Goal: Information Seeking & Learning: Learn about a topic

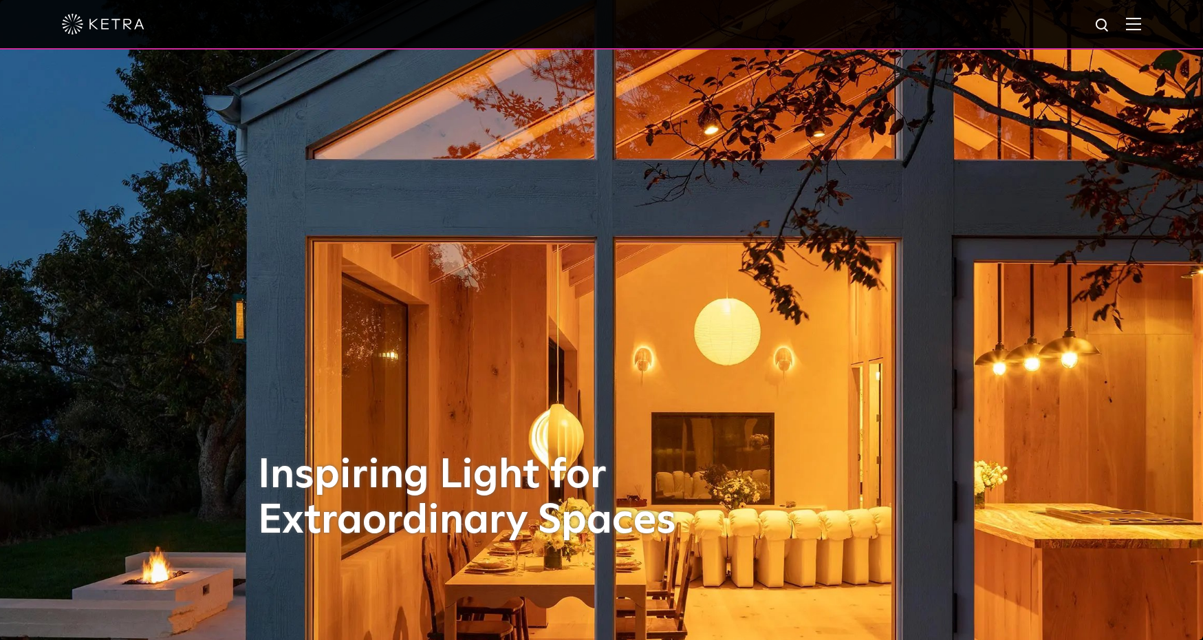
click at [1124, 32] on div at bounding box center [601, 24] width 1079 height 48
click at [1140, 29] on img at bounding box center [1133, 23] width 15 height 13
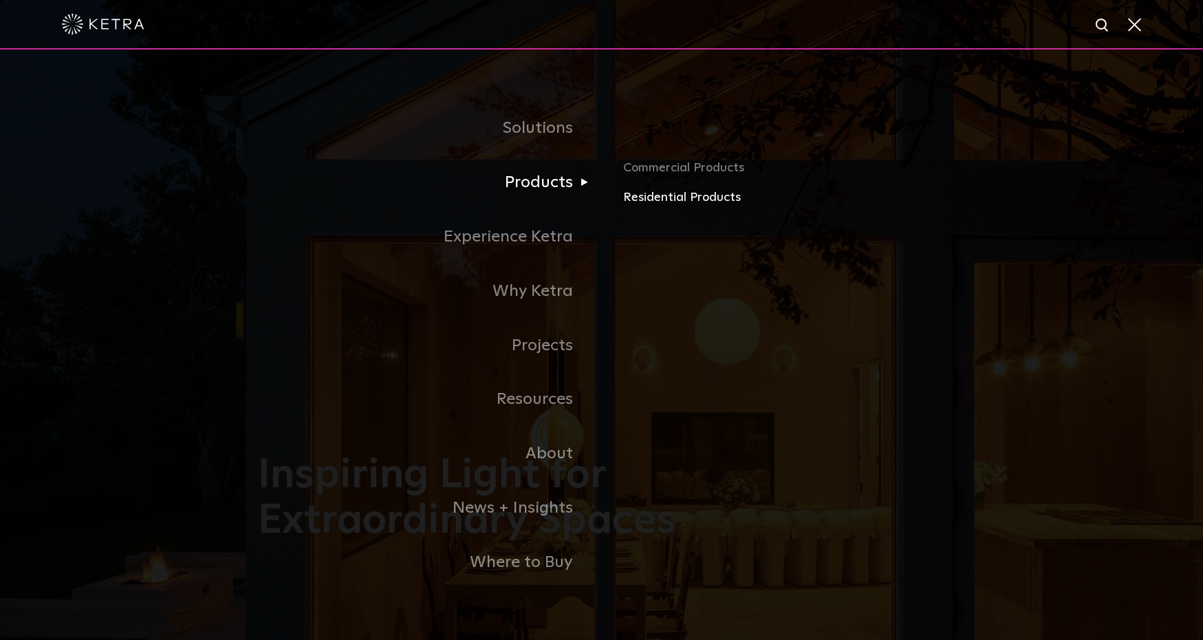
click at [657, 197] on link "Residential Products" at bounding box center [784, 198] width 322 height 20
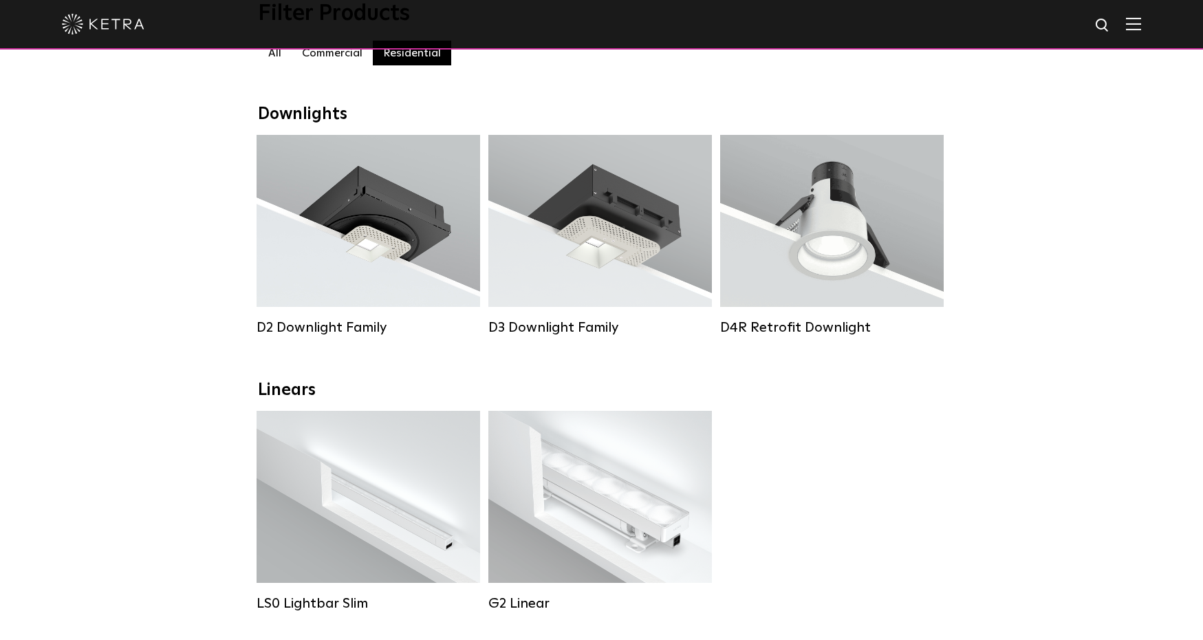
scroll to position [164, 0]
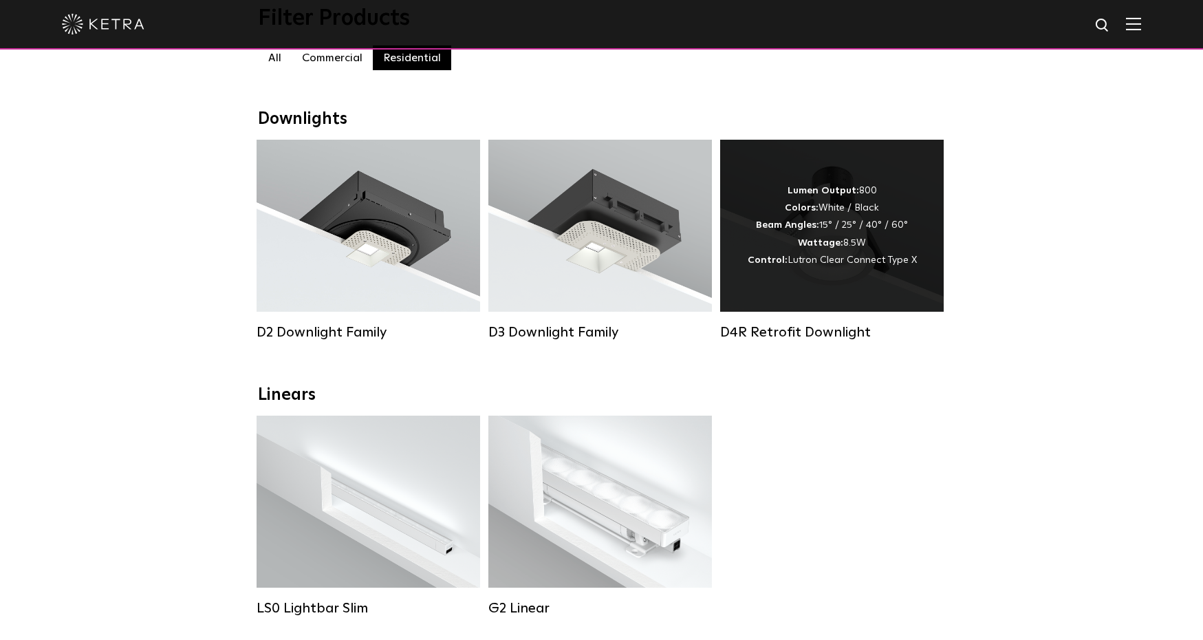
click at [836, 297] on div "Lumen Output: 800 Colors: White / Black Beam Angles: 15° / 25° / 40° / 60° Watt…" at bounding box center [832, 226] width 224 height 172
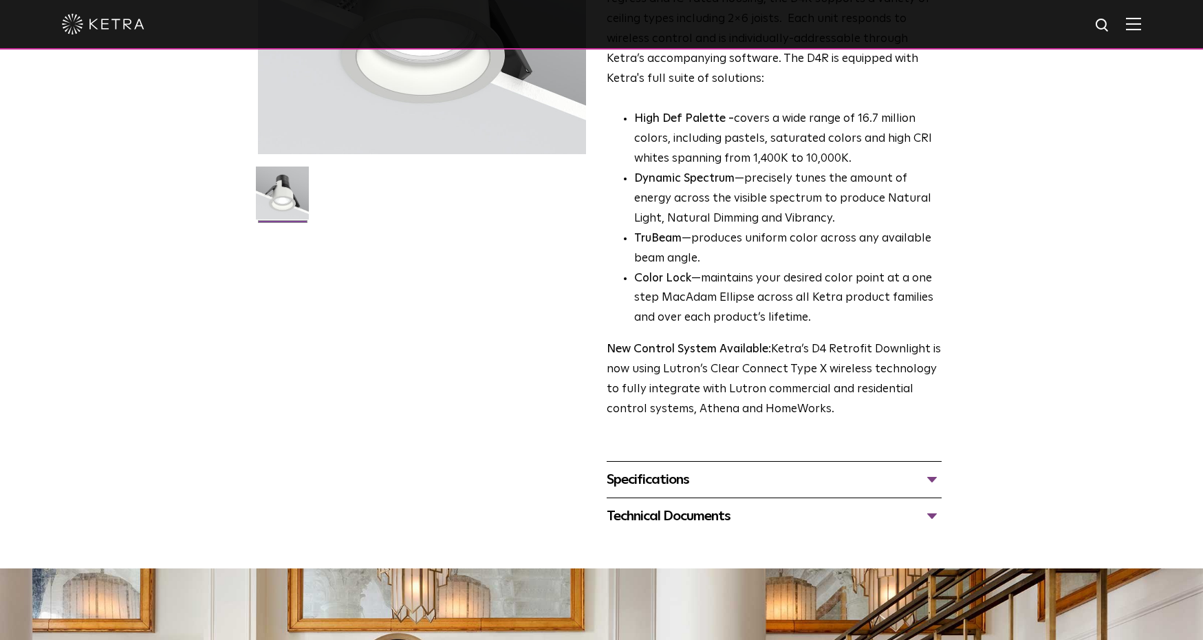
scroll to position [271, 0]
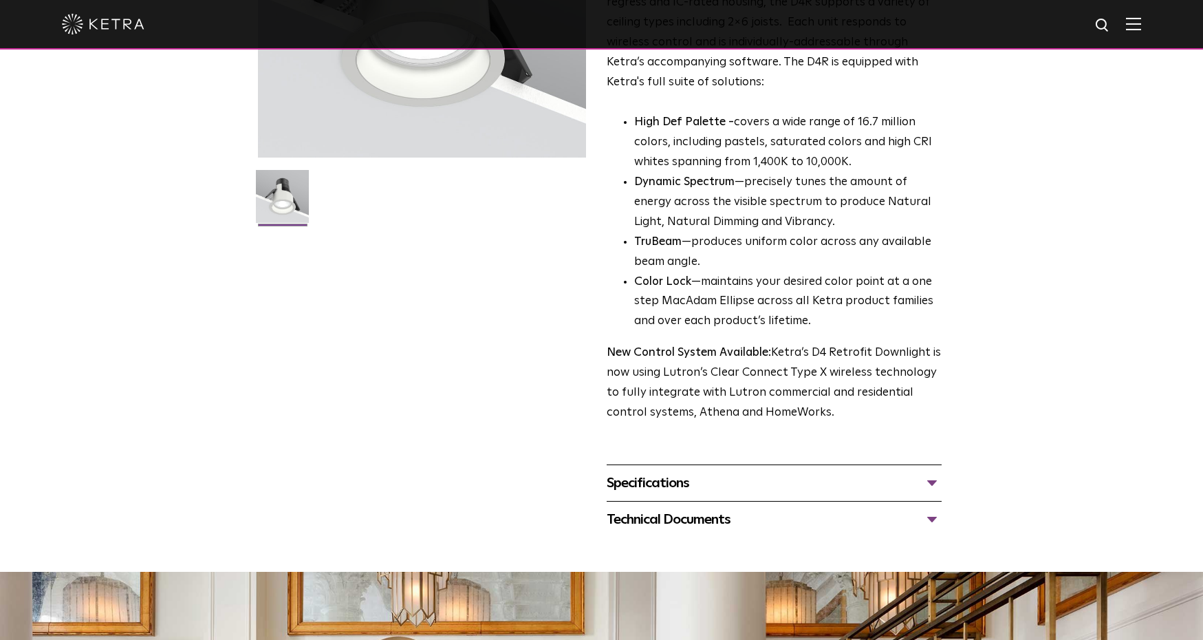
click at [924, 473] on div "Specifications" at bounding box center [774, 483] width 335 height 22
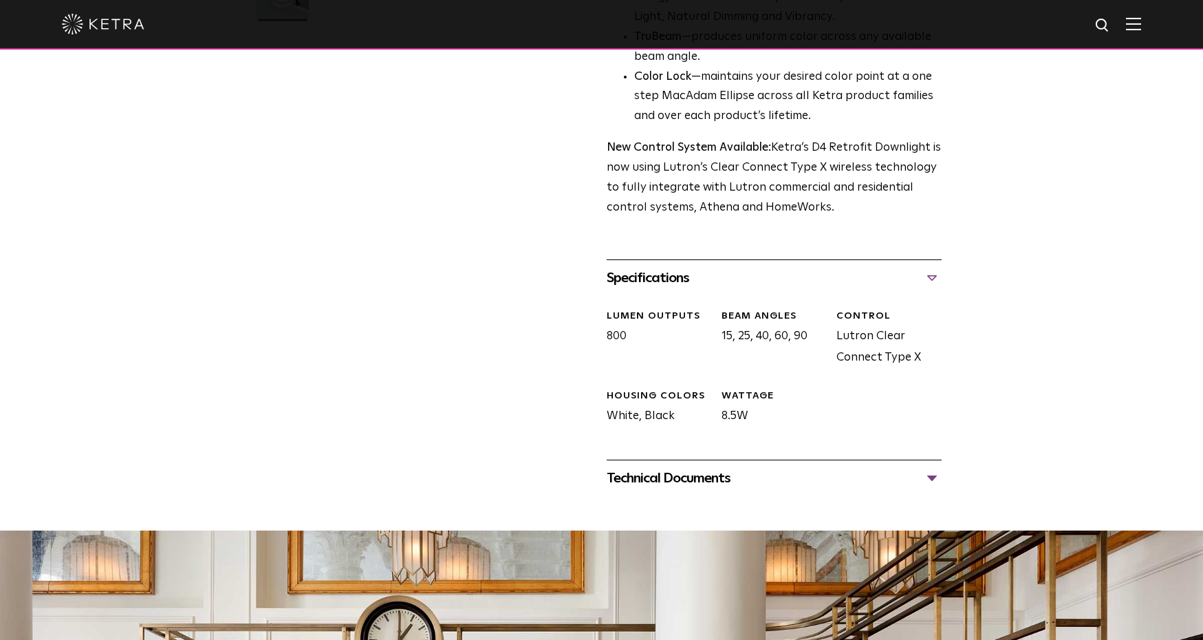
scroll to position [483, 0]
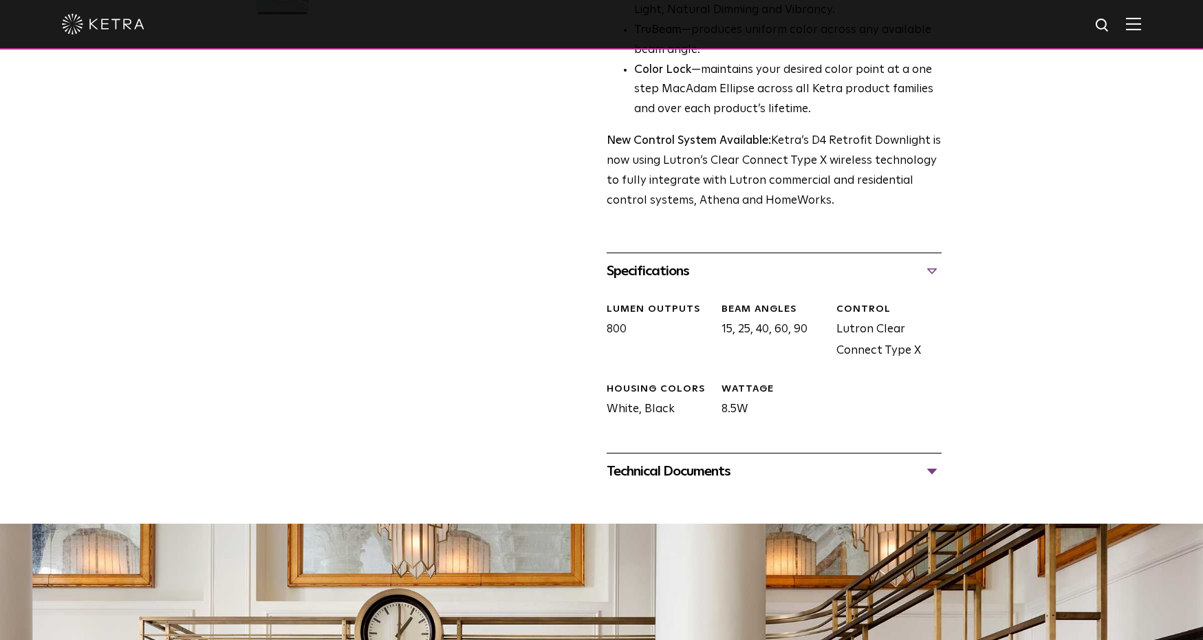
click at [931, 460] on div "Technical Documents" at bounding box center [774, 471] width 335 height 22
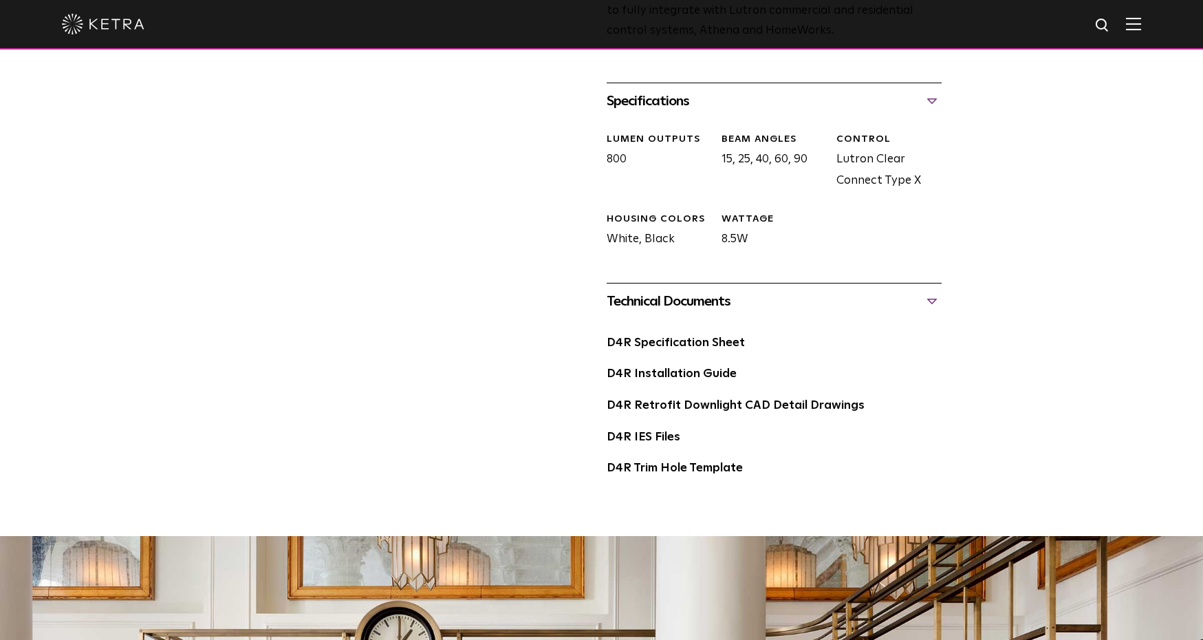
scroll to position [662, 0]
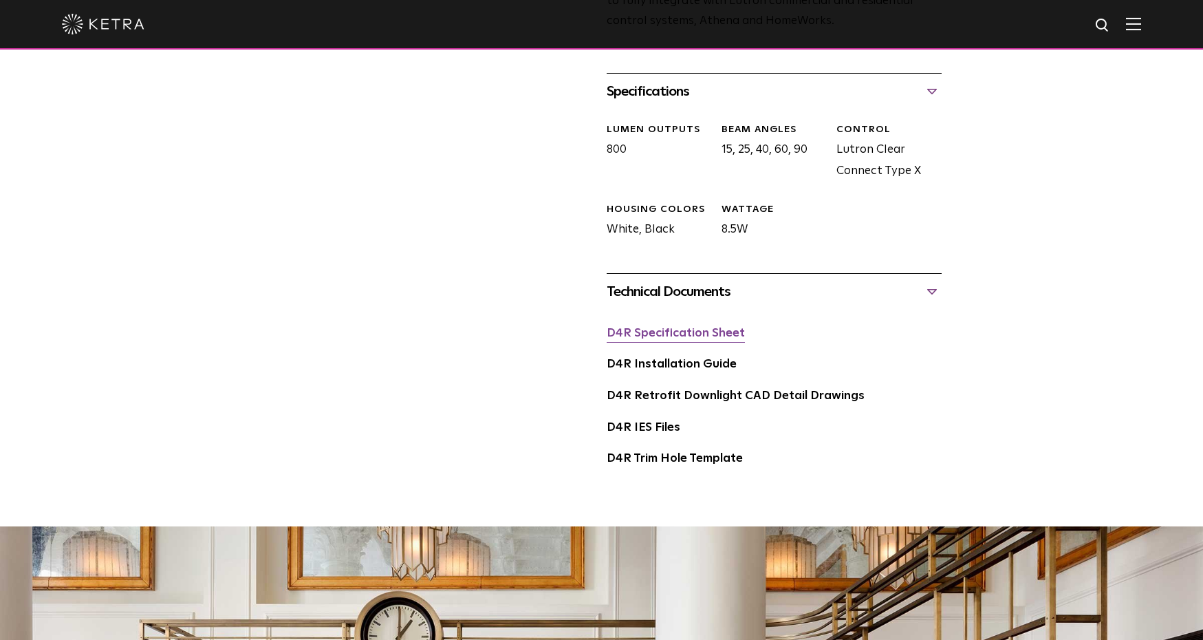
click at [722, 327] on link "D4R Specification Sheet" at bounding box center [676, 333] width 138 height 12
click at [662, 358] on link "D4R Installation Guide" at bounding box center [672, 364] width 130 height 12
